Goal: Obtain resource: Obtain resource

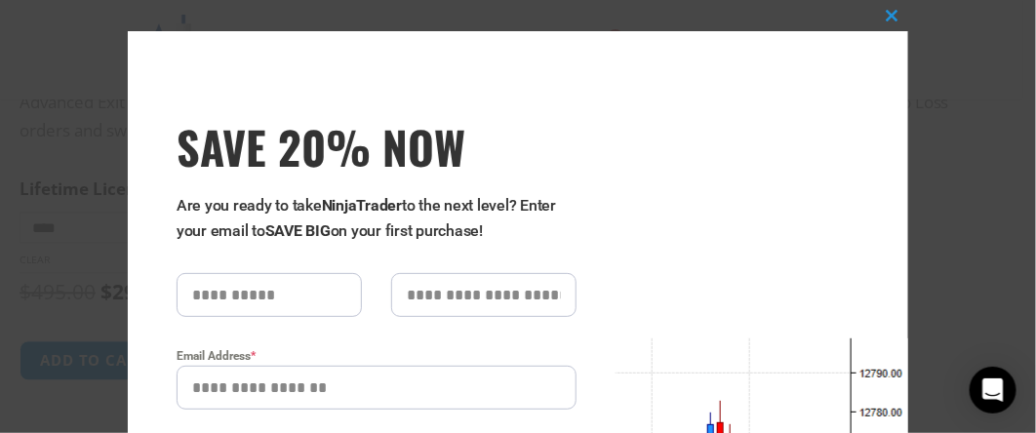
click at [272, 302] on input "text" at bounding box center [269, 295] width 185 height 44
click at [259, 295] on input "text" at bounding box center [269, 295] width 185 height 44
type input "***"
click at [491, 287] on input "text" at bounding box center [483, 295] width 185 height 44
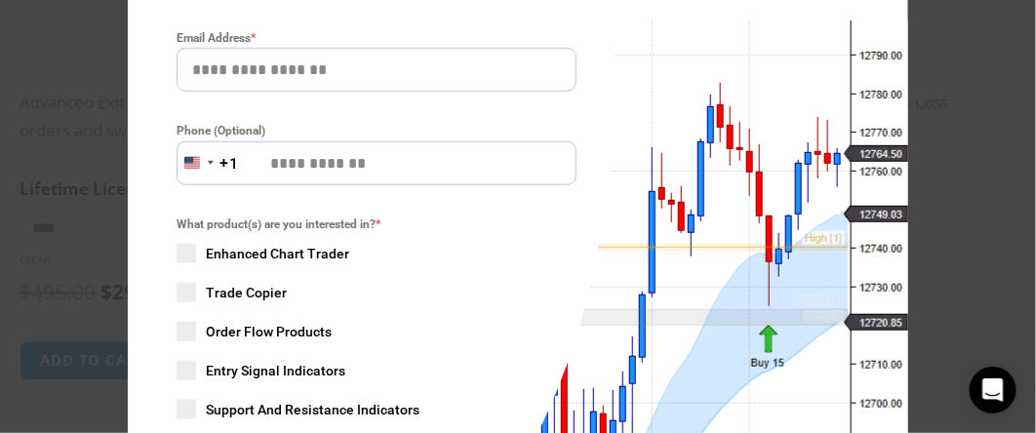
scroll to position [293, 0]
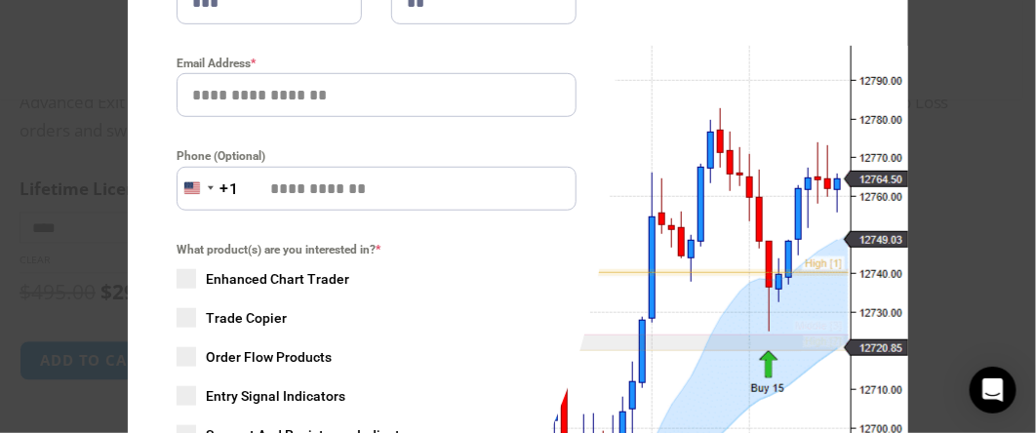
type input "**"
click at [274, 95] on input "Email Address *" at bounding box center [377, 95] width 400 height 44
type input "**********"
click at [177, 276] on span at bounding box center [187, 279] width 20 height 20
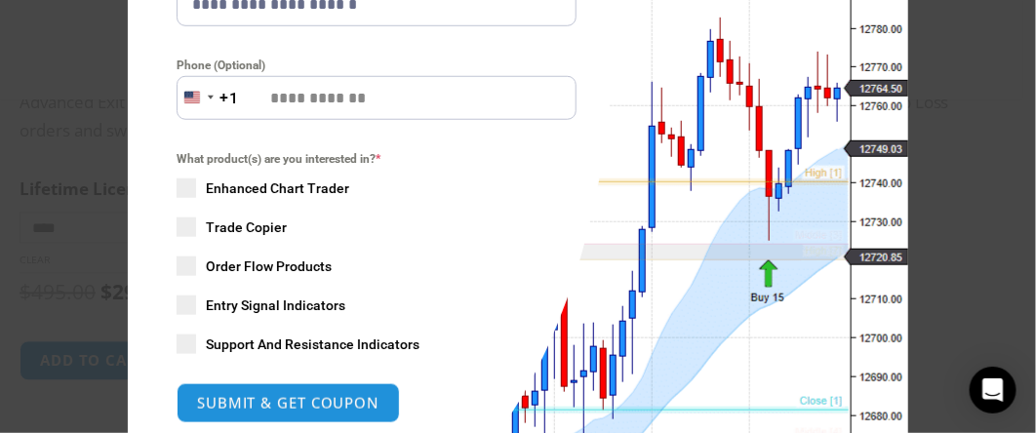
scroll to position [390, 0]
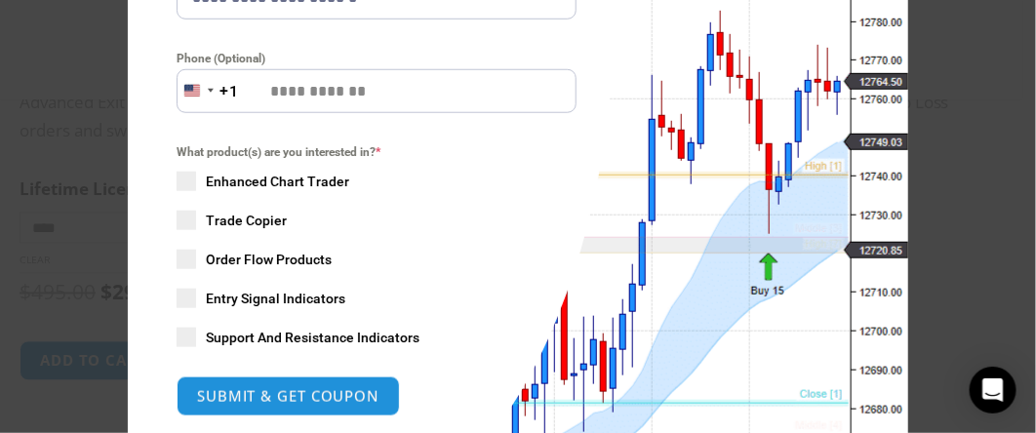
click at [181, 304] on span at bounding box center [187, 299] width 20 height 20
click at [181, 343] on span at bounding box center [187, 338] width 20 height 20
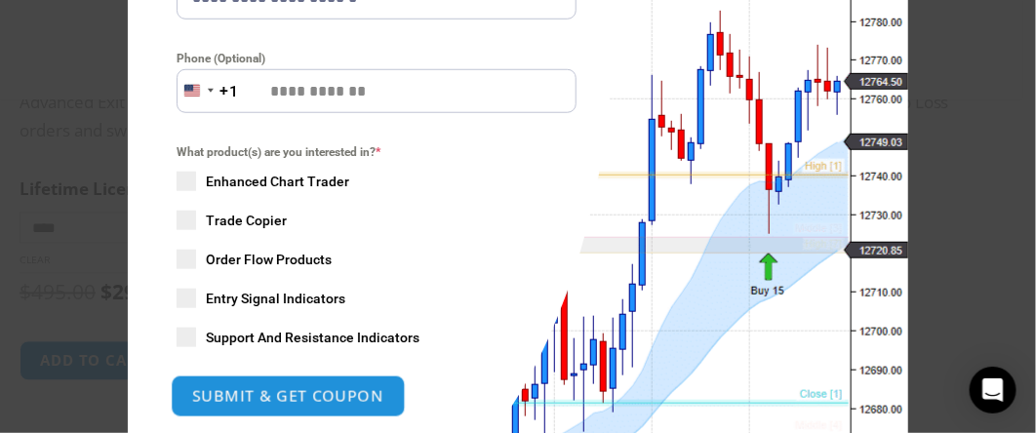
click at [296, 403] on button "SUBMIT & GET COUPON" at bounding box center [288, 397] width 235 height 42
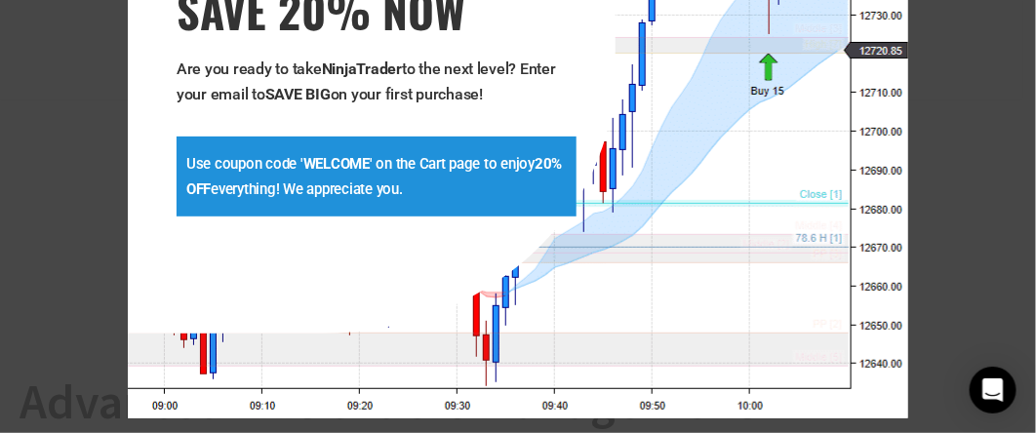
scroll to position [162, 0]
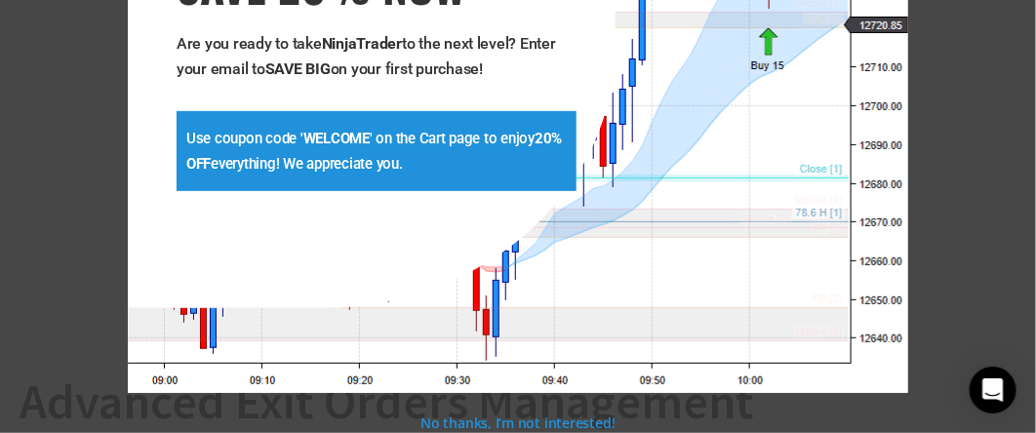
click at [307, 141] on strong "WELCOME" at bounding box center [336, 139] width 66 height 18
click at [320, 141] on strong "WELCOME" at bounding box center [336, 139] width 66 height 18
copy strong "WELCOME"
click at [354, 159] on p "Use coupon code ' WELCOME ' on the Cart page to enjoy 20% OFF everything! We ap…" at bounding box center [376, 151] width 381 height 51
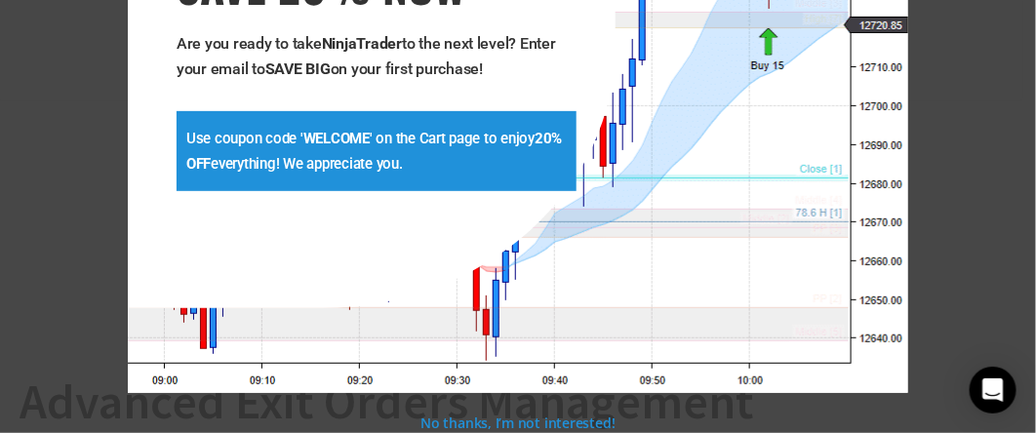
click at [363, 151] on p "Use coupon code ' WELCOME ' on the Cart page to enjoy 20% OFF everything! We ap…" at bounding box center [376, 151] width 381 height 51
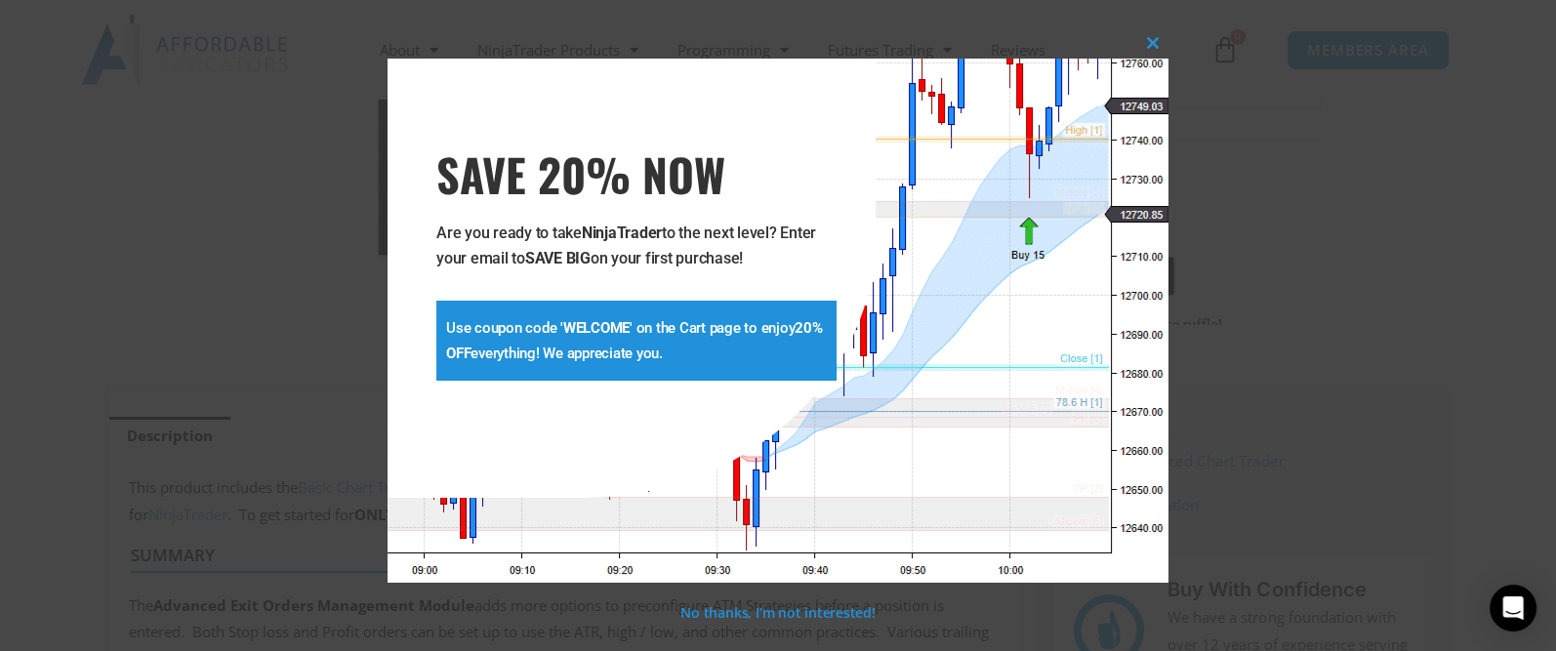
scroll to position [0, 0]
drag, startPoint x: 1034, startPoint y: 0, endPoint x: 795, endPoint y: 339, distance: 414.5
click at [795, 339] on p "Use coupon code ' WELCOME ' on the Cart page to enjoy 20% OFF everything! We ap…" at bounding box center [636, 340] width 381 height 51
click at [863, 388] on div "**********" at bounding box center [777, 321] width 781 height 524
click at [862, 398] on div "**********" at bounding box center [777, 321] width 781 height 524
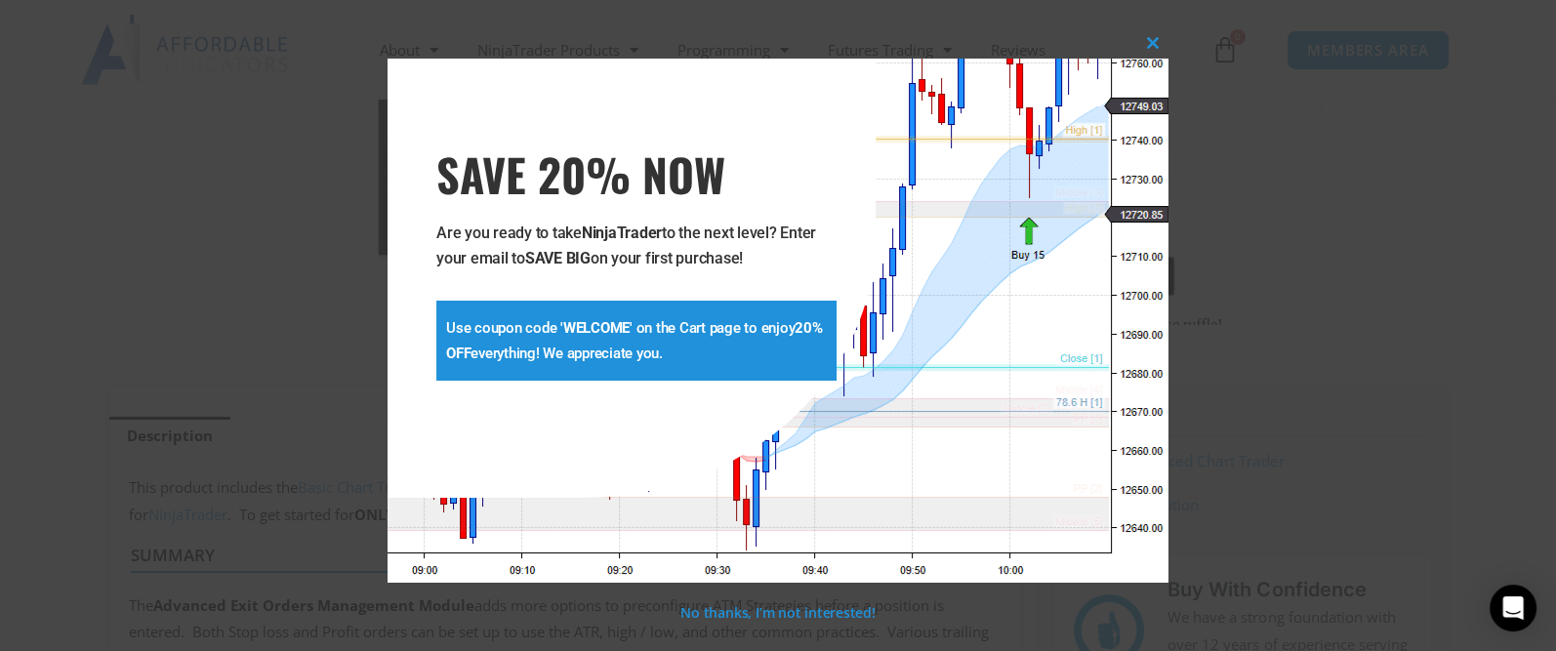
click at [745, 380] on div "Use coupon code ' WELCOME ' on the Cart page to enjoy 20% OFF everything! We ap…" at bounding box center [636, 341] width 400 height 80
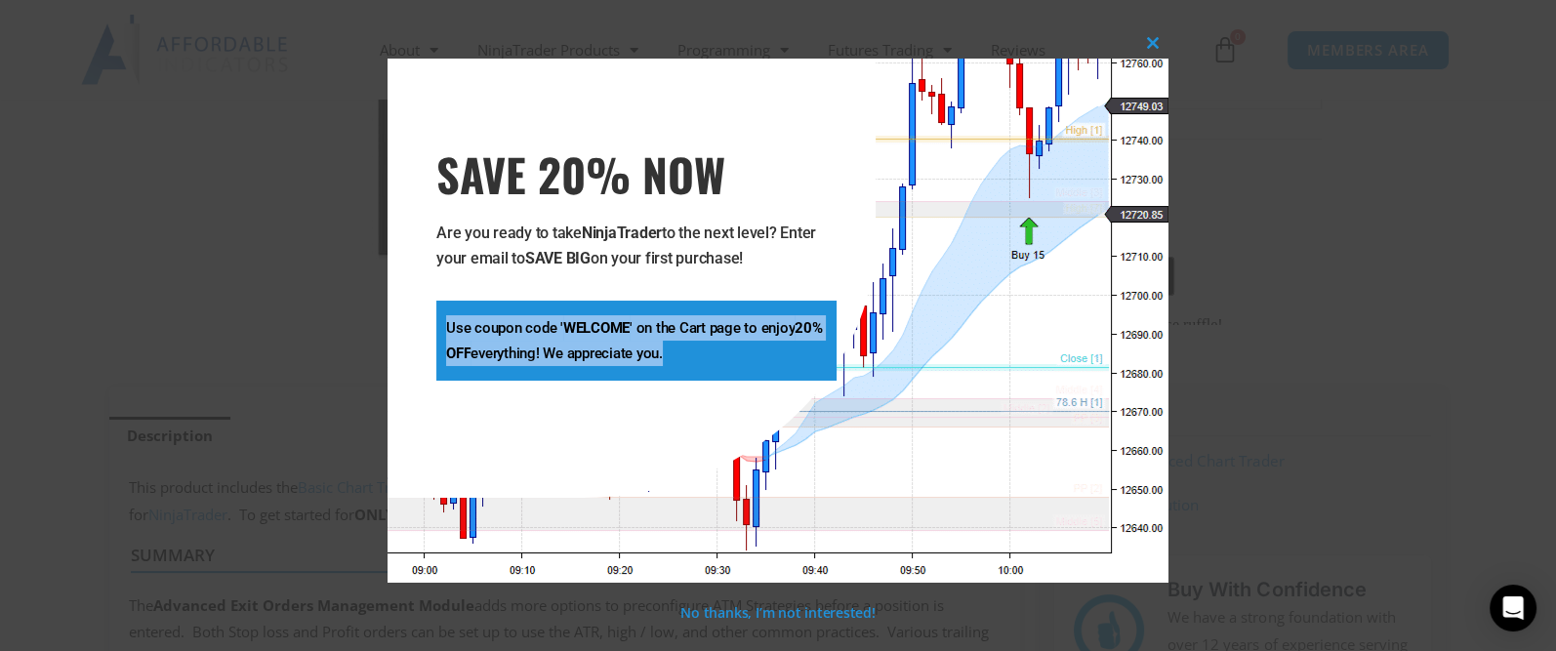
click at [745, 380] on div "Use coupon code ' WELCOME ' on the Cart page to enjoy 20% OFF everything! We ap…" at bounding box center [636, 341] width 400 height 80
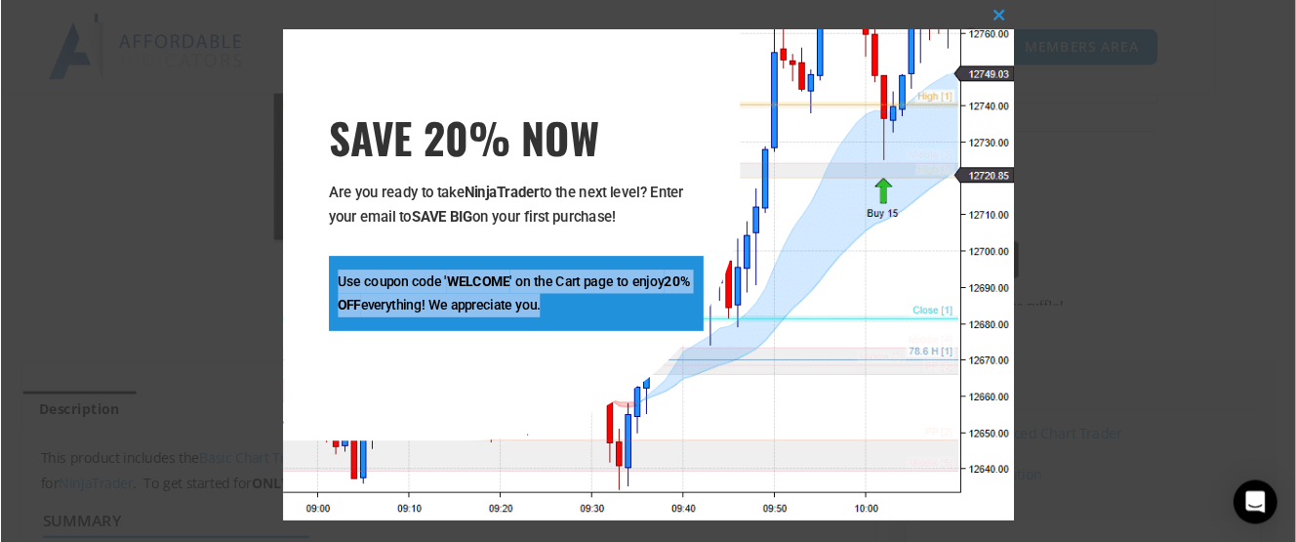
scroll to position [501, 0]
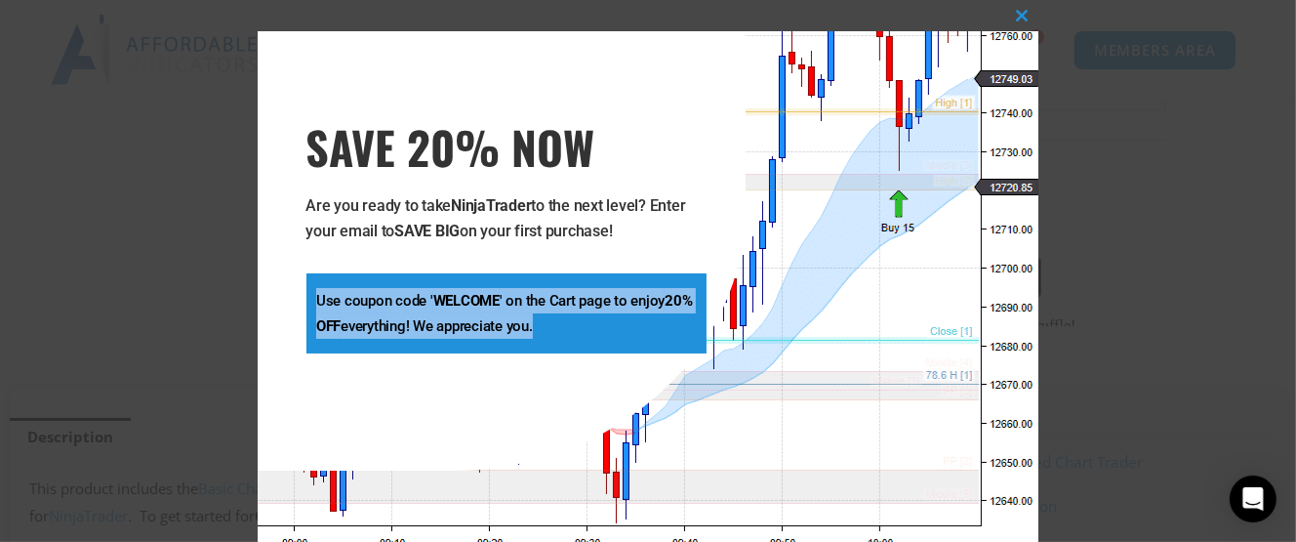
drag, startPoint x: 1400, startPoint y: 2, endPoint x: 519, endPoint y: 272, distance: 921.7
click at [519, 272] on div "**********" at bounding box center [506, 273] width 400 height 160
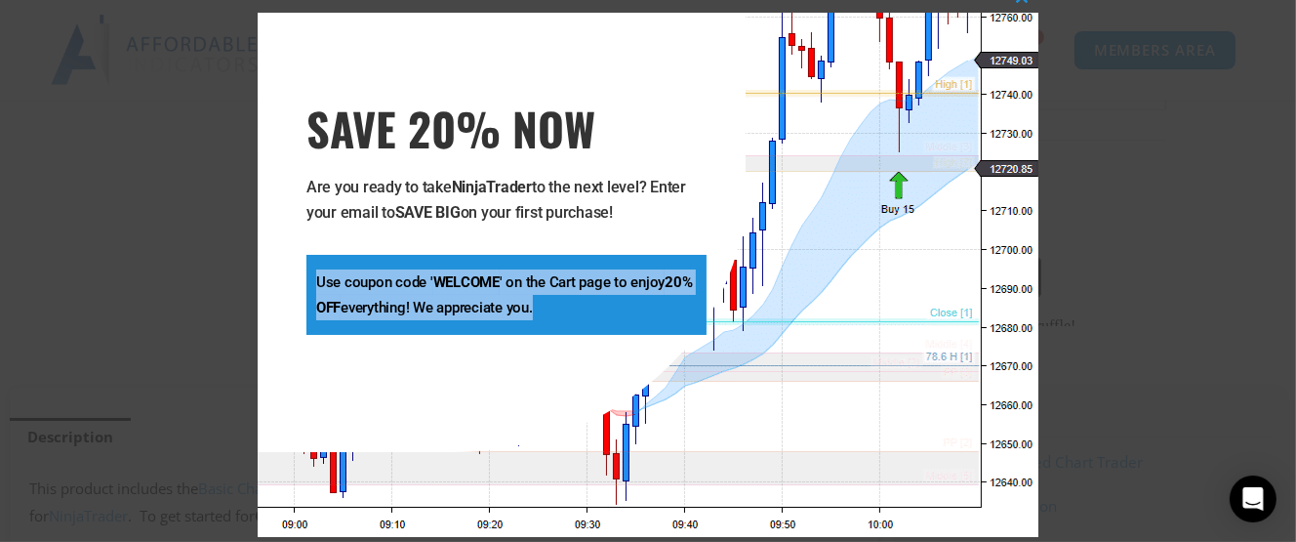
scroll to position [0, 0]
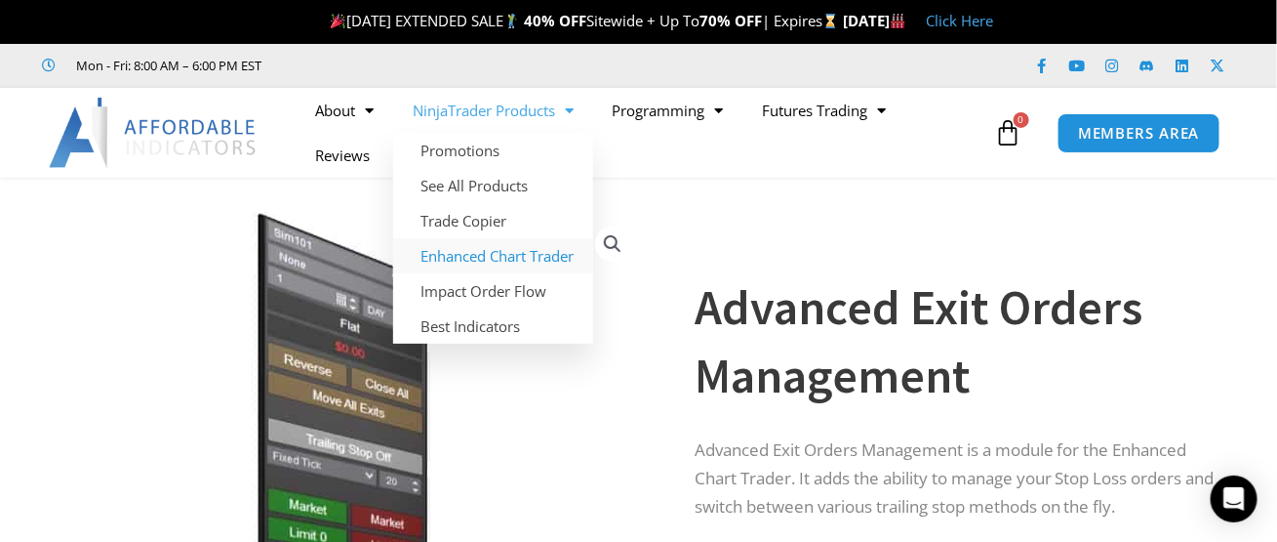
click at [489, 261] on link "Enhanced Chart Trader" at bounding box center [493, 255] width 200 height 35
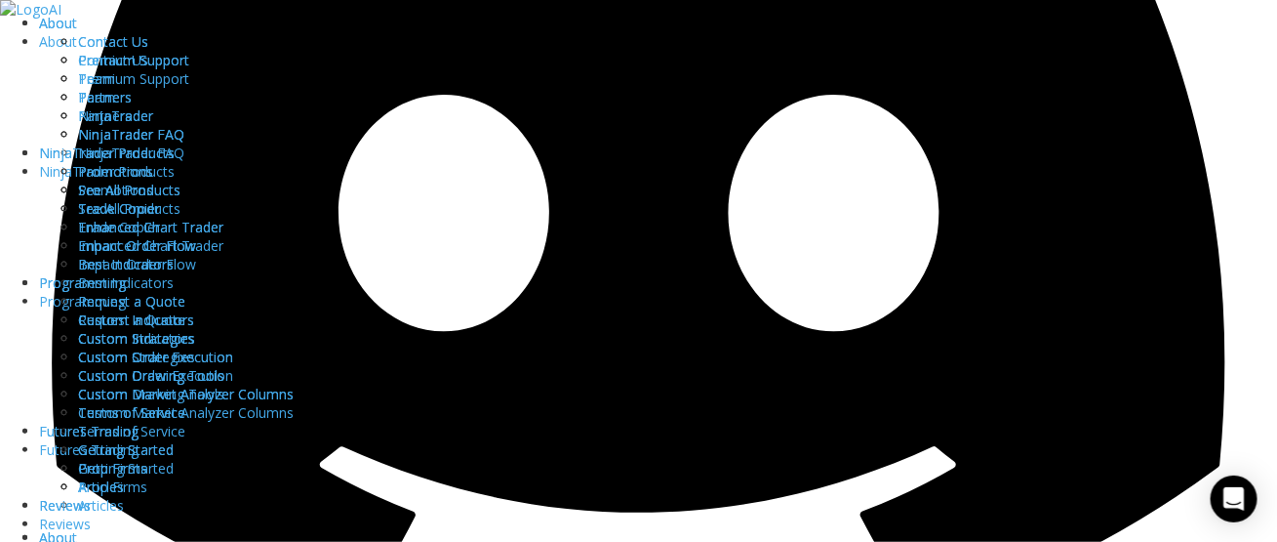
scroll to position [488, 0]
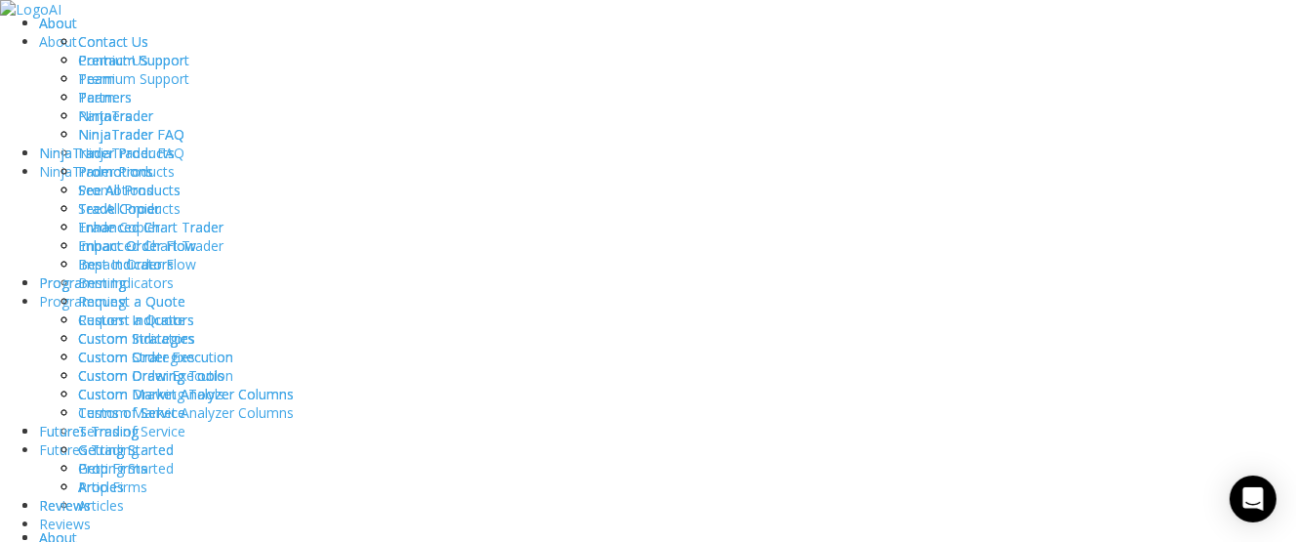
scroll to position [366, 0]
